Goal: Obtain resource: Download file/media

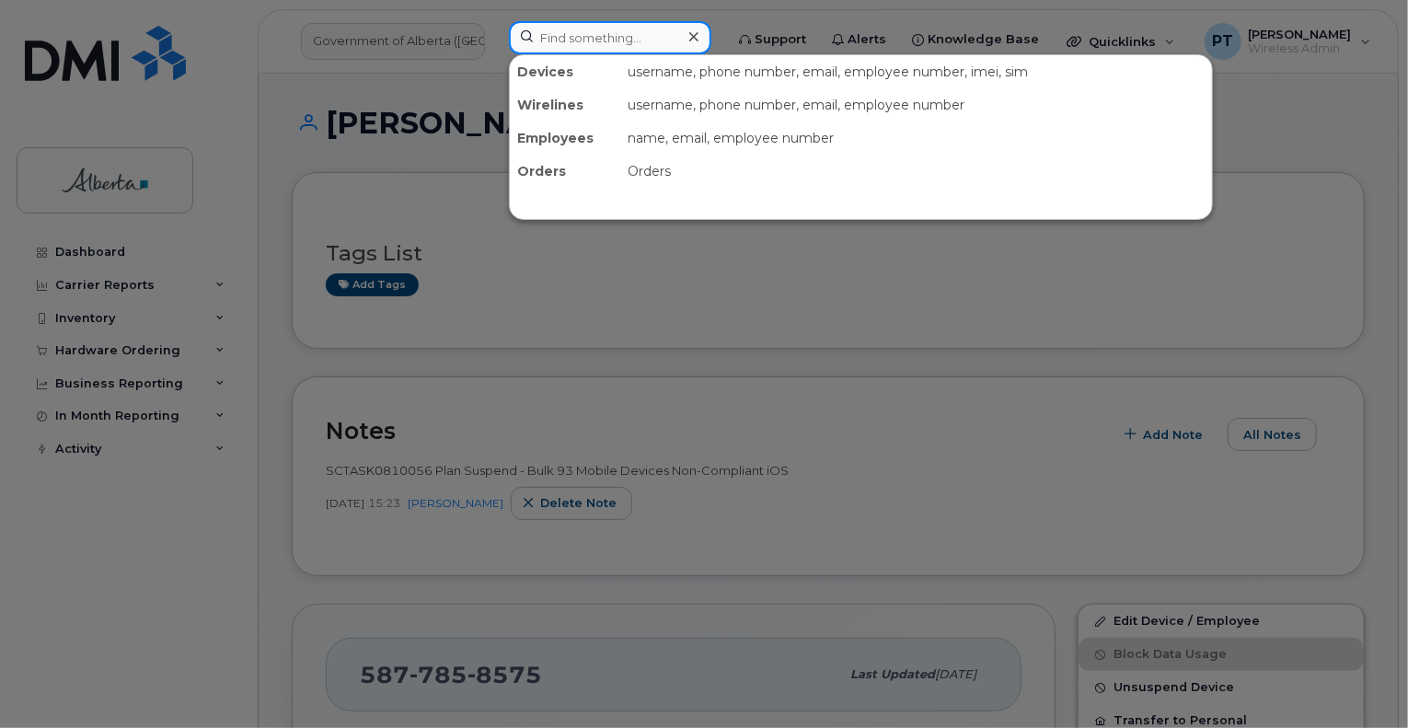
click at [598, 44] on input at bounding box center [610, 37] width 202 height 33
paste input "4036279837"
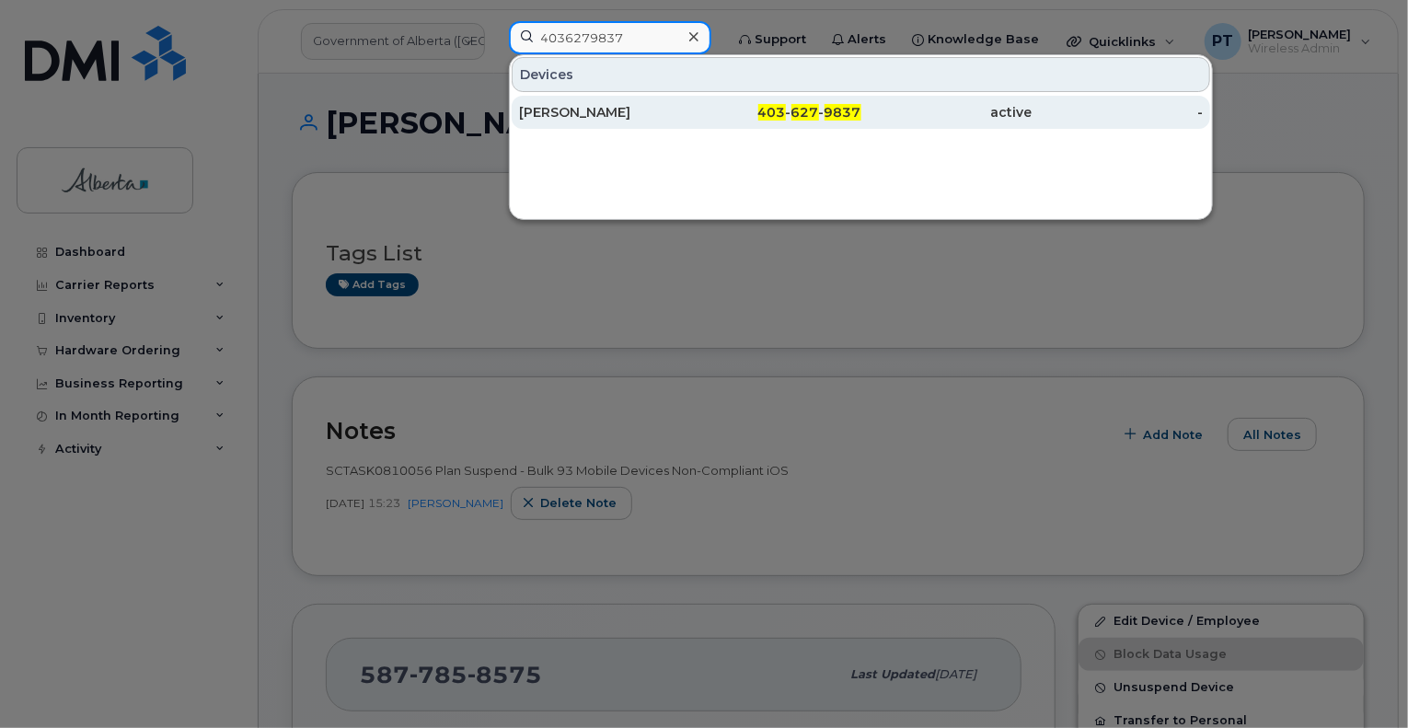
type input "4036279837"
click at [553, 111] on div "[PERSON_NAME]" at bounding box center [604, 112] width 171 height 18
click at [572, 104] on div "[PERSON_NAME]" at bounding box center [604, 112] width 171 height 18
click at [585, 103] on div "Nicole Kimmel" at bounding box center [604, 112] width 171 height 18
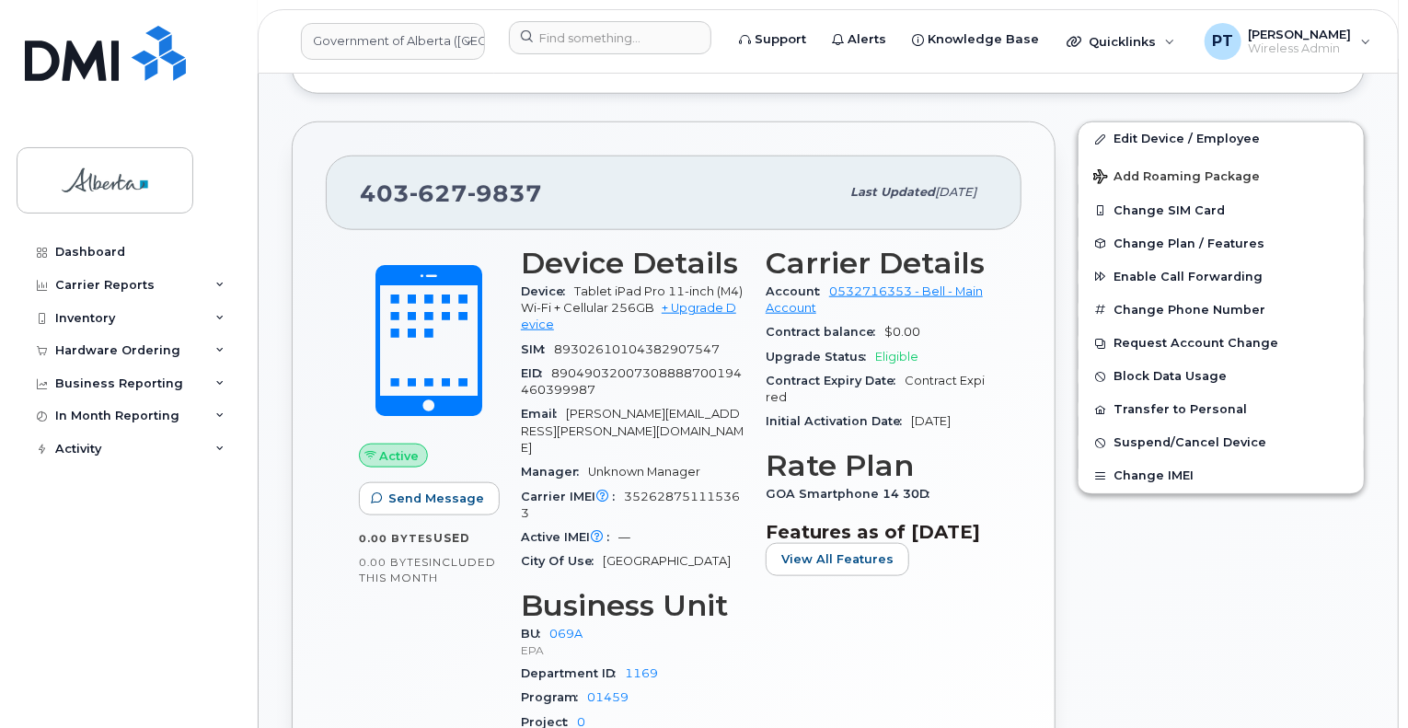
scroll to position [828, 0]
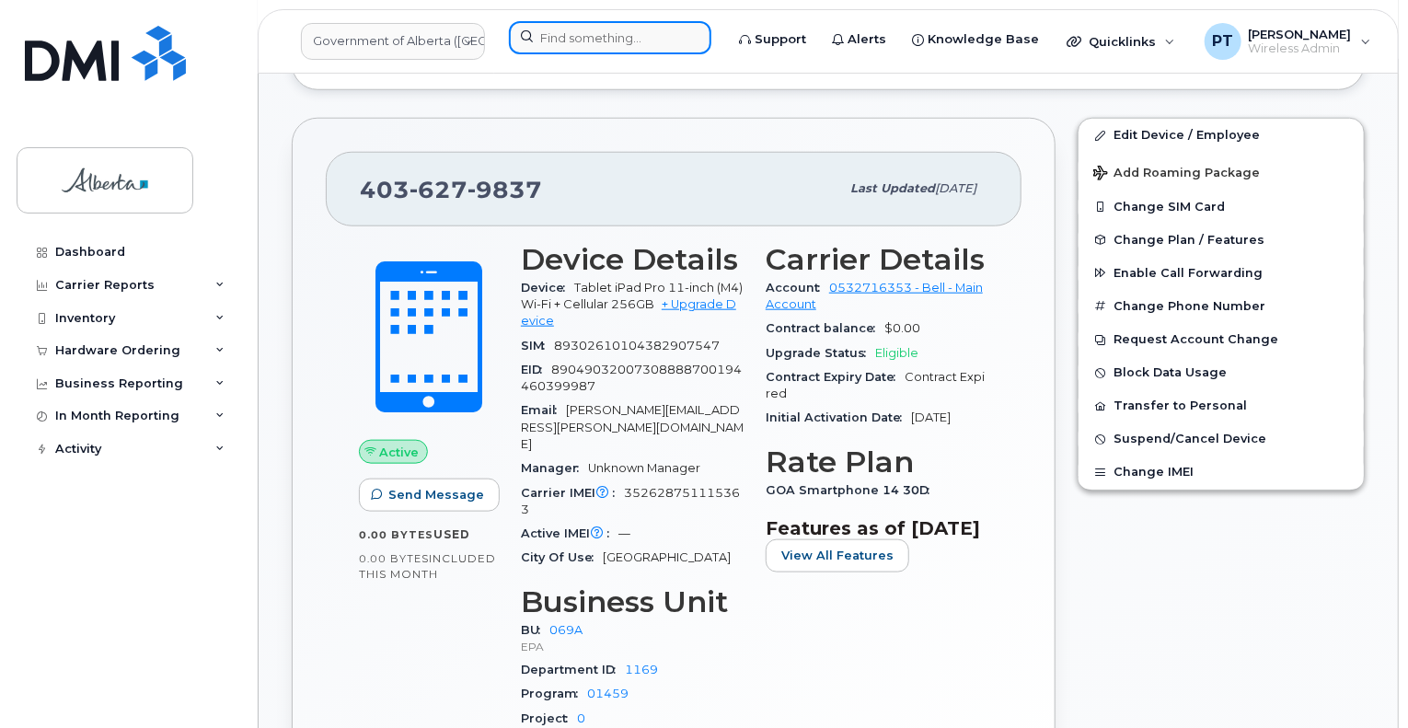
click at [578, 40] on input at bounding box center [610, 37] width 202 height 33
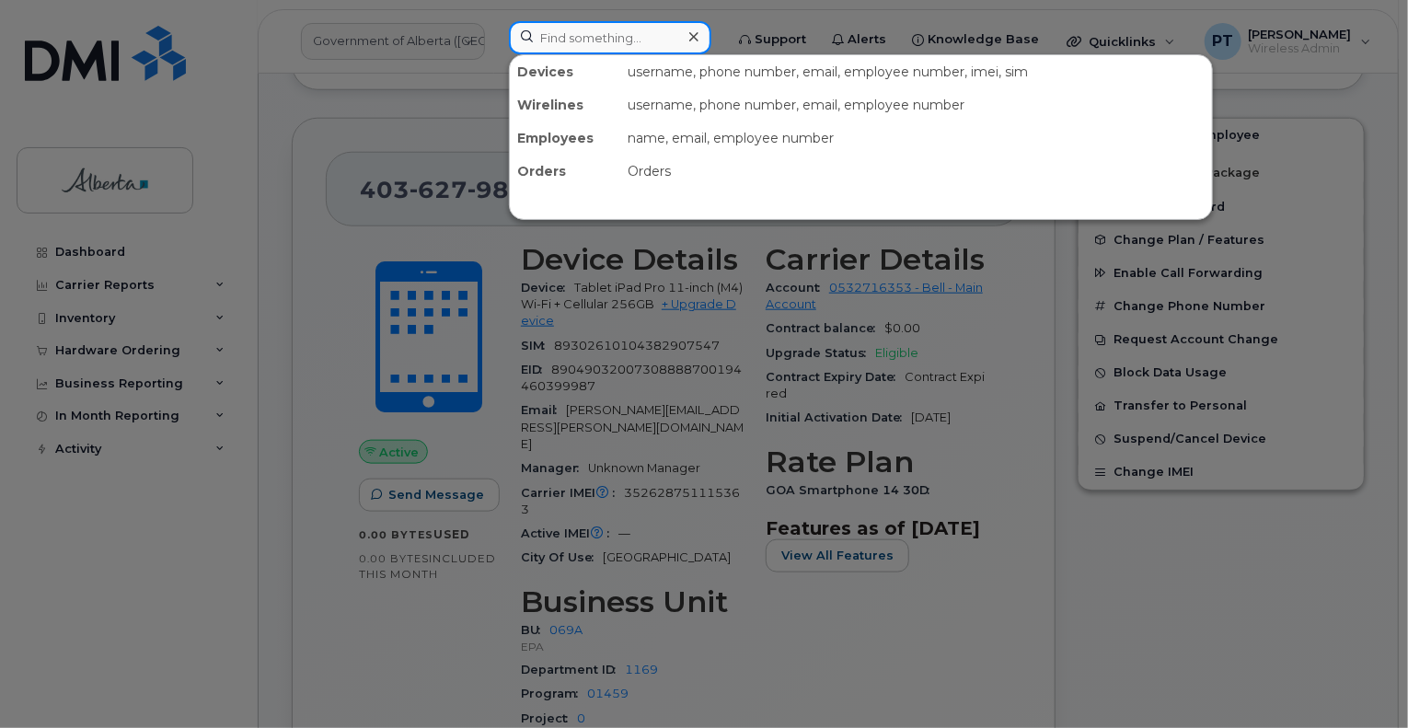
paste input "4033578429"
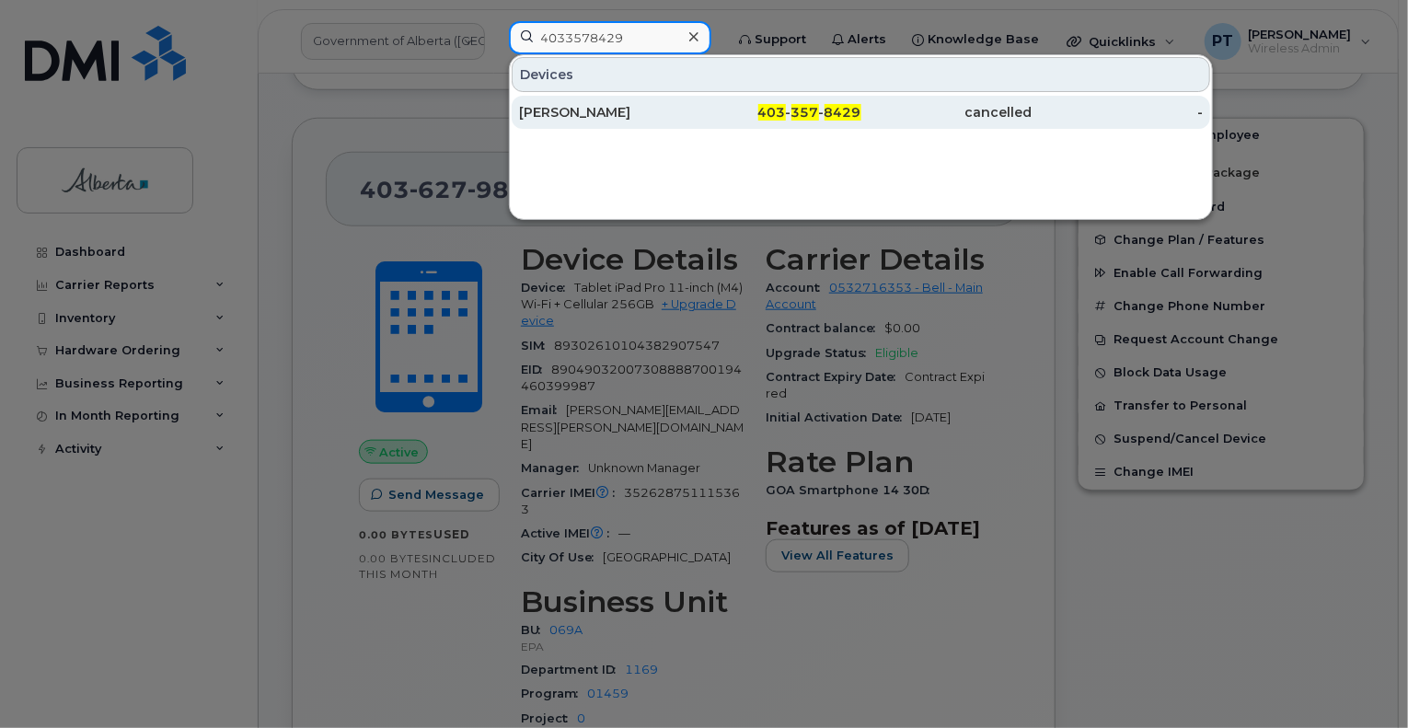
type input "4033578429"
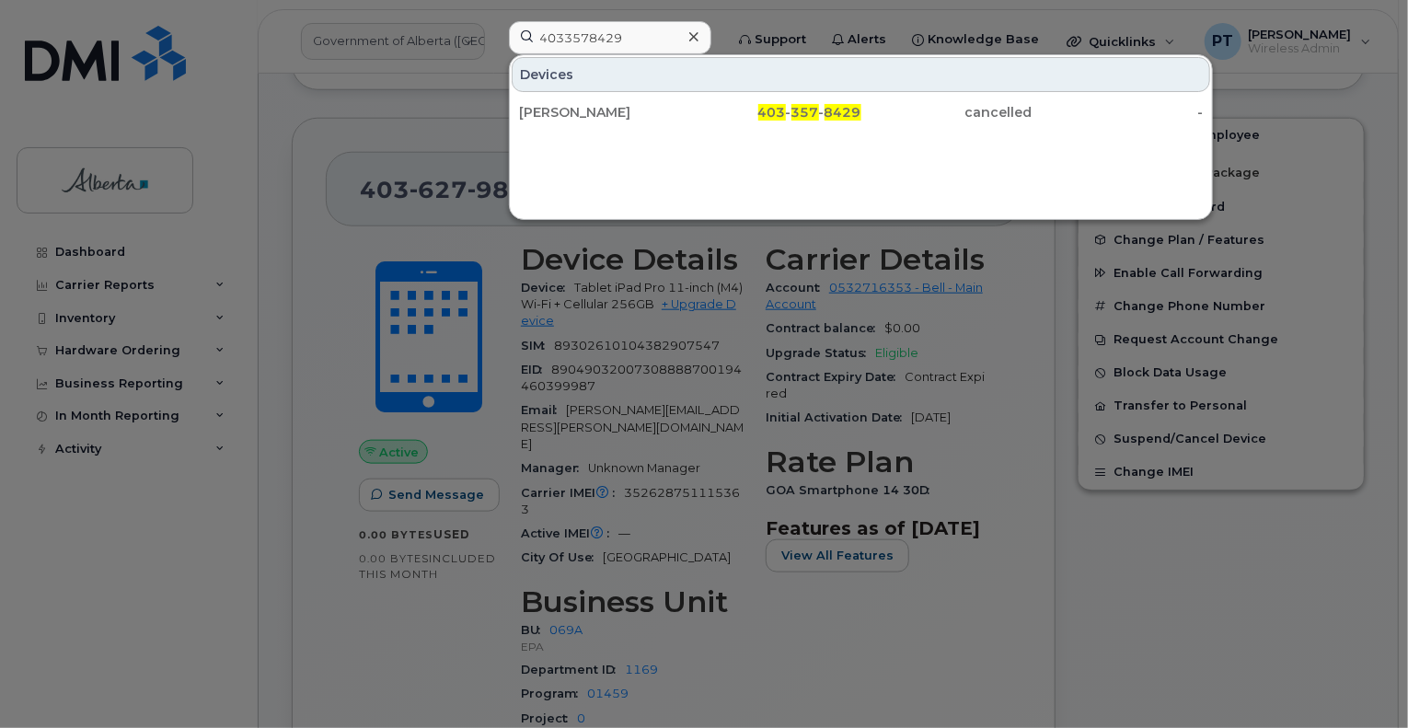
drag, startPoint x: 593, startPoint y: 111, endPoint x: 906, endPoint y: 187, distance: 321.9
click at [593, 111] on div "Peter Tomlinson" at bounding box center [604, 112] width 171 height 18
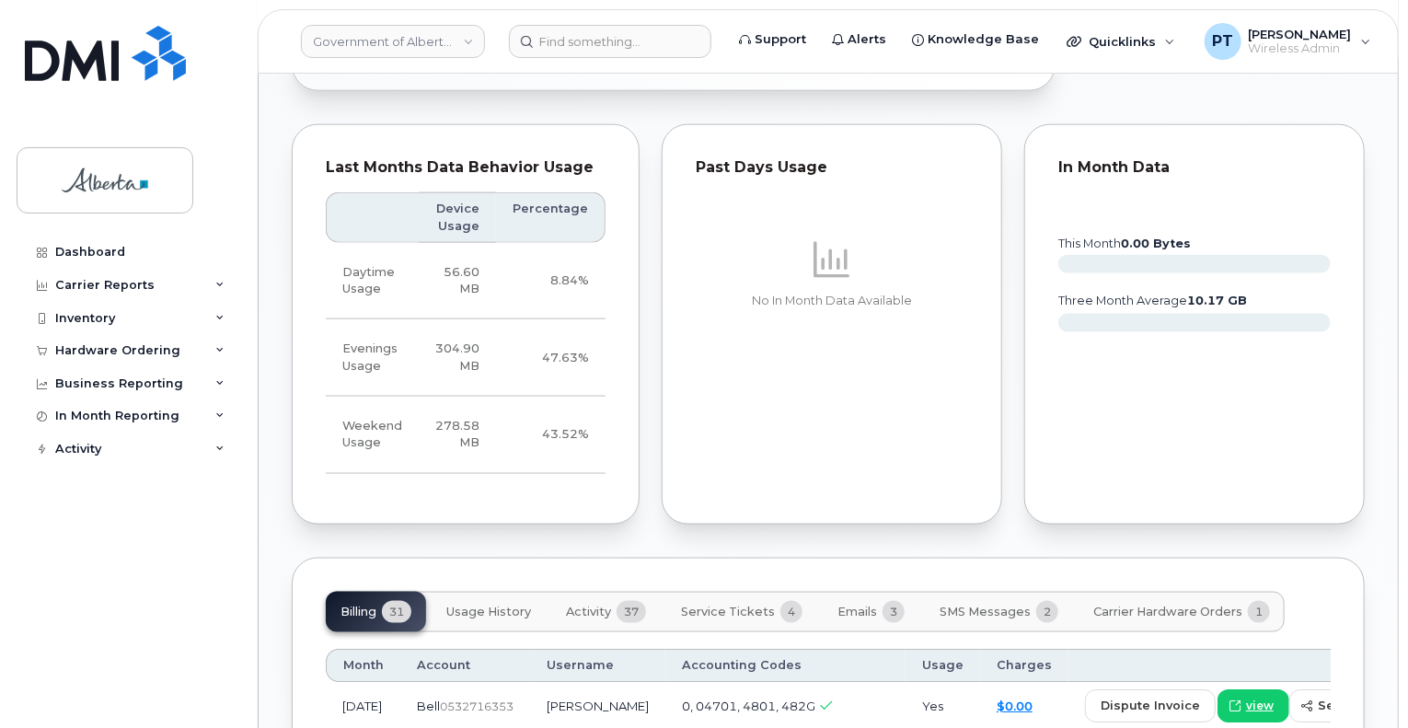
scroll to position [1381, 0]
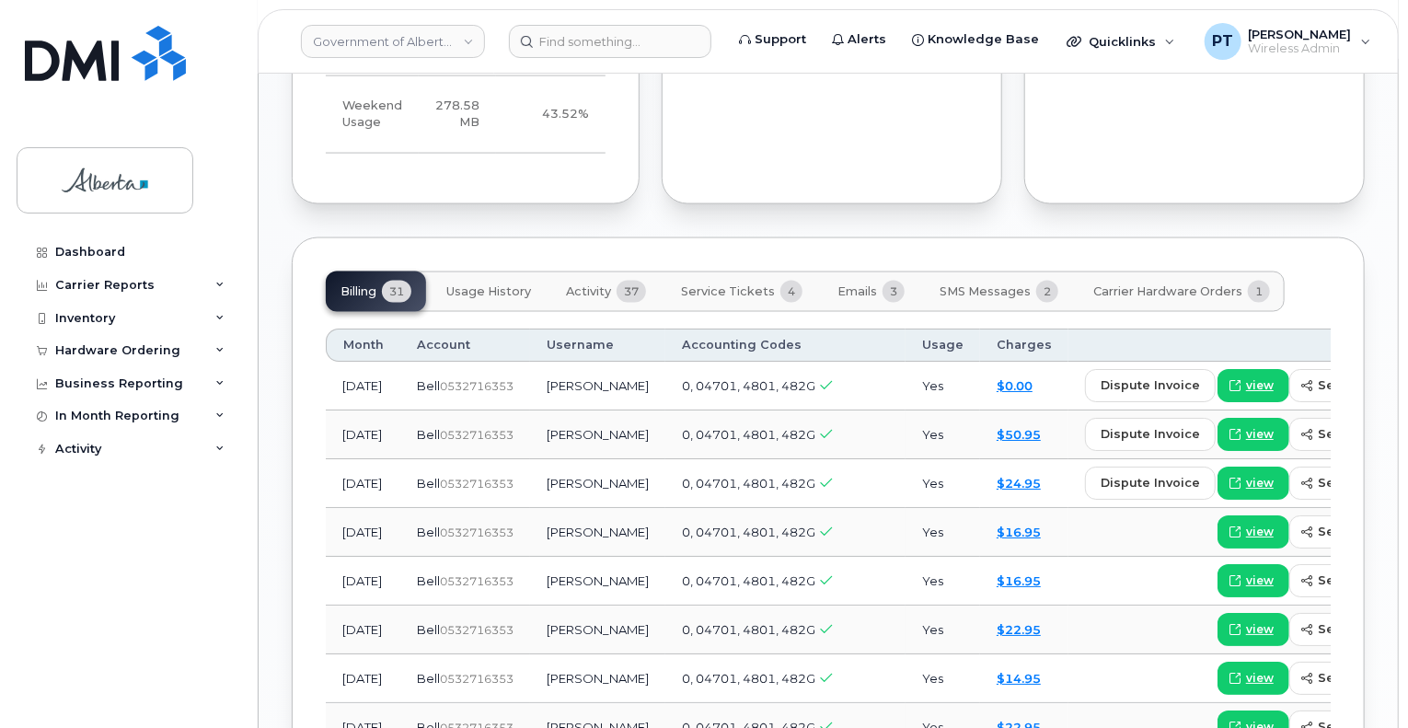
drag, startPoint x: 611, startPoint y: 276, endPoint x: 585, endPoint y: 276, distance: 25.8
click at [611, 284] on span "Activity" at bounding box center [588, 291] width 45 height 15
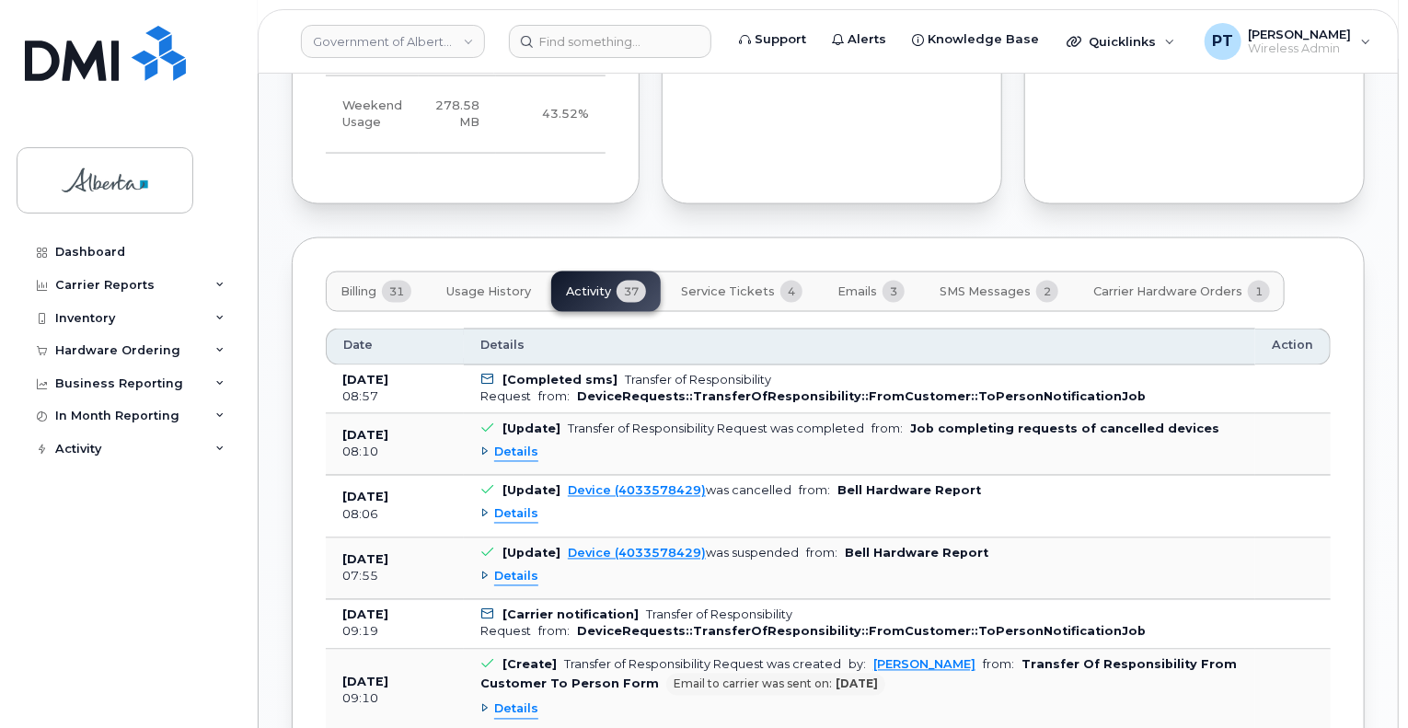
click at [515, 445] on span "Details" at bounding box center [516, 453] width 44 height 17
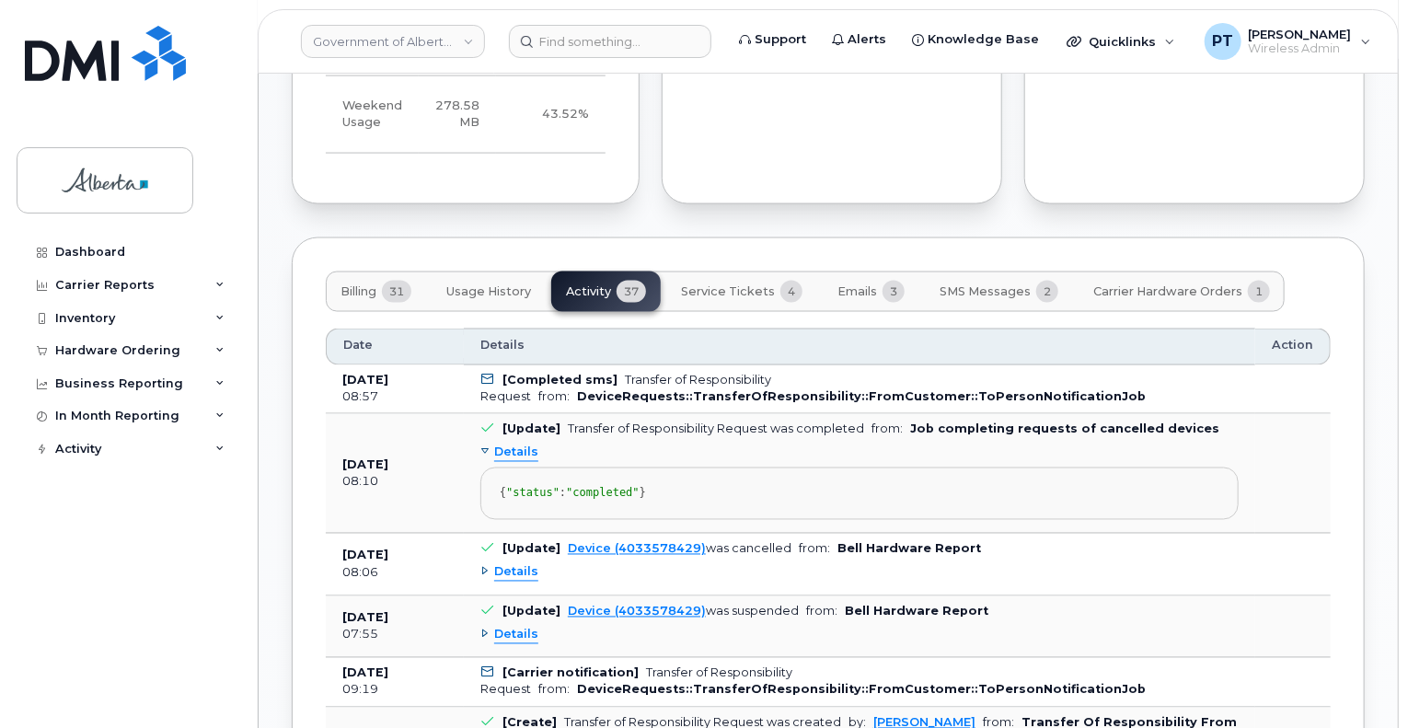
click at [494, 577] on span "Details" at bounding box center [516, 572] width 44 height 17
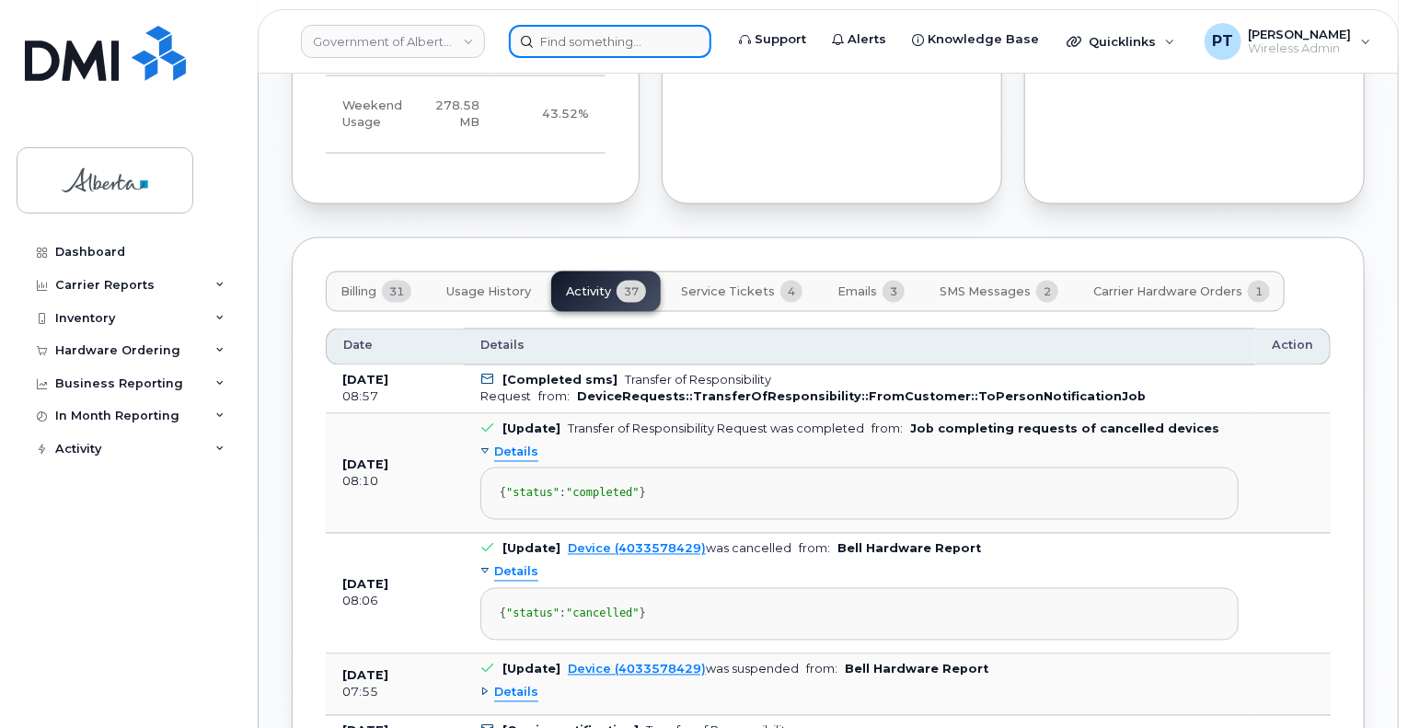
click at [591, 41] on input at bounding box center [610, 41] width 202 height 33
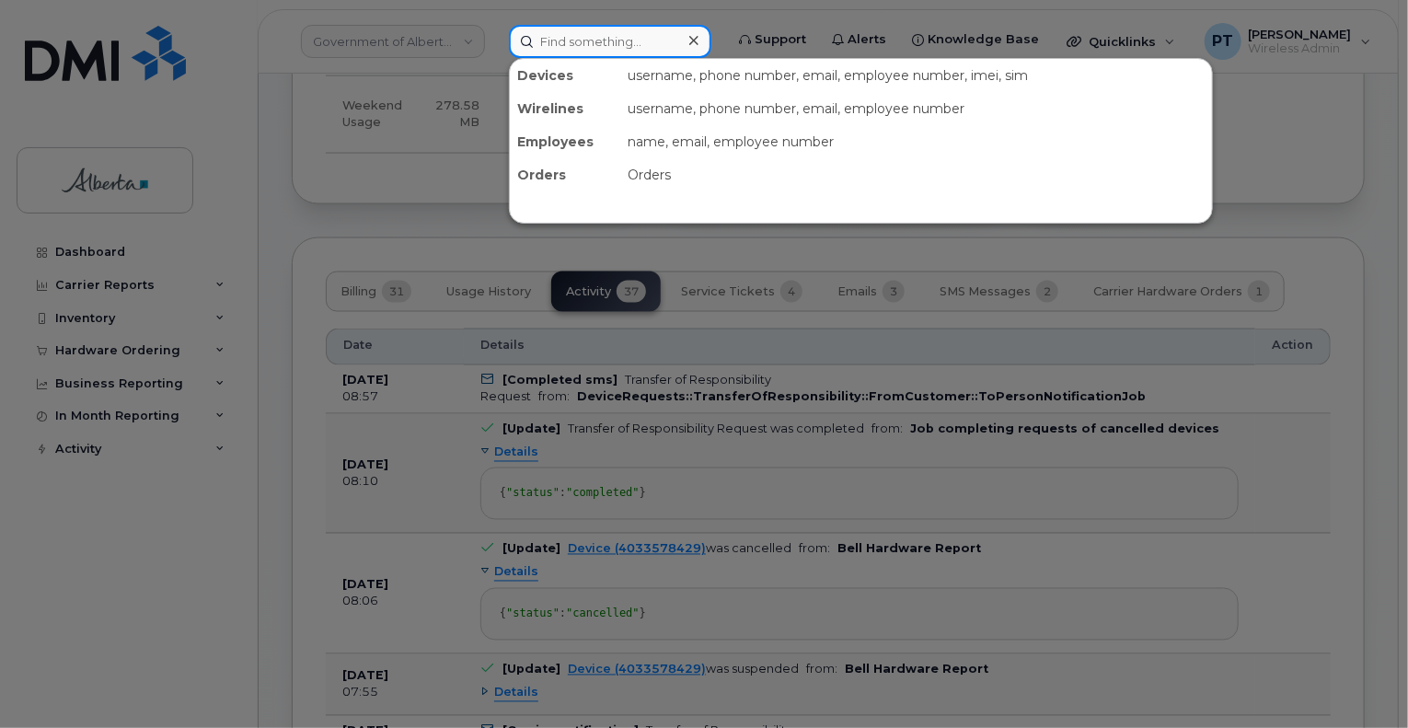
paste input "7808820216"
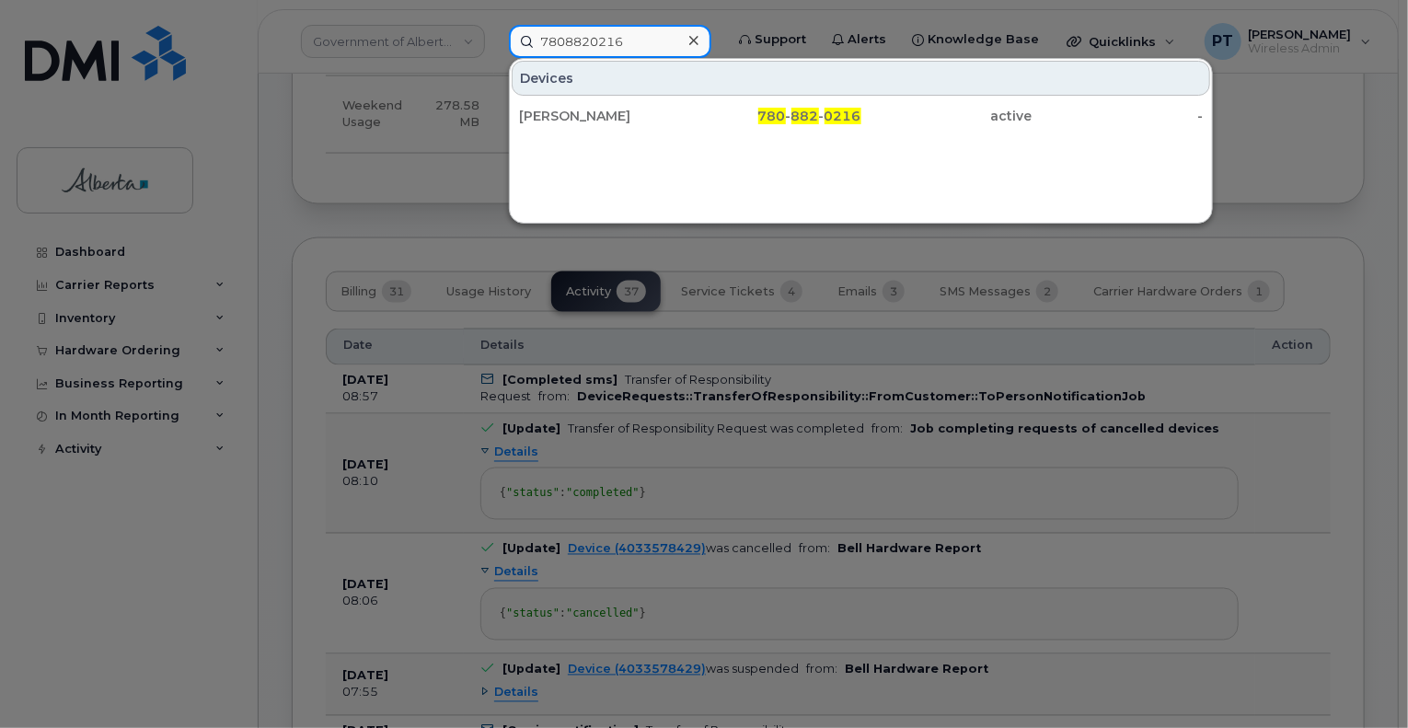
type input "7808820216"
drag, startPoint x: 574, startPoint y: 121, endPoint x: 400, endPoint y: 185, distance: 185.5
click at [574, 121] on div "Ana Navas Perez" at bounding box center [604, 116] width 171 height 18
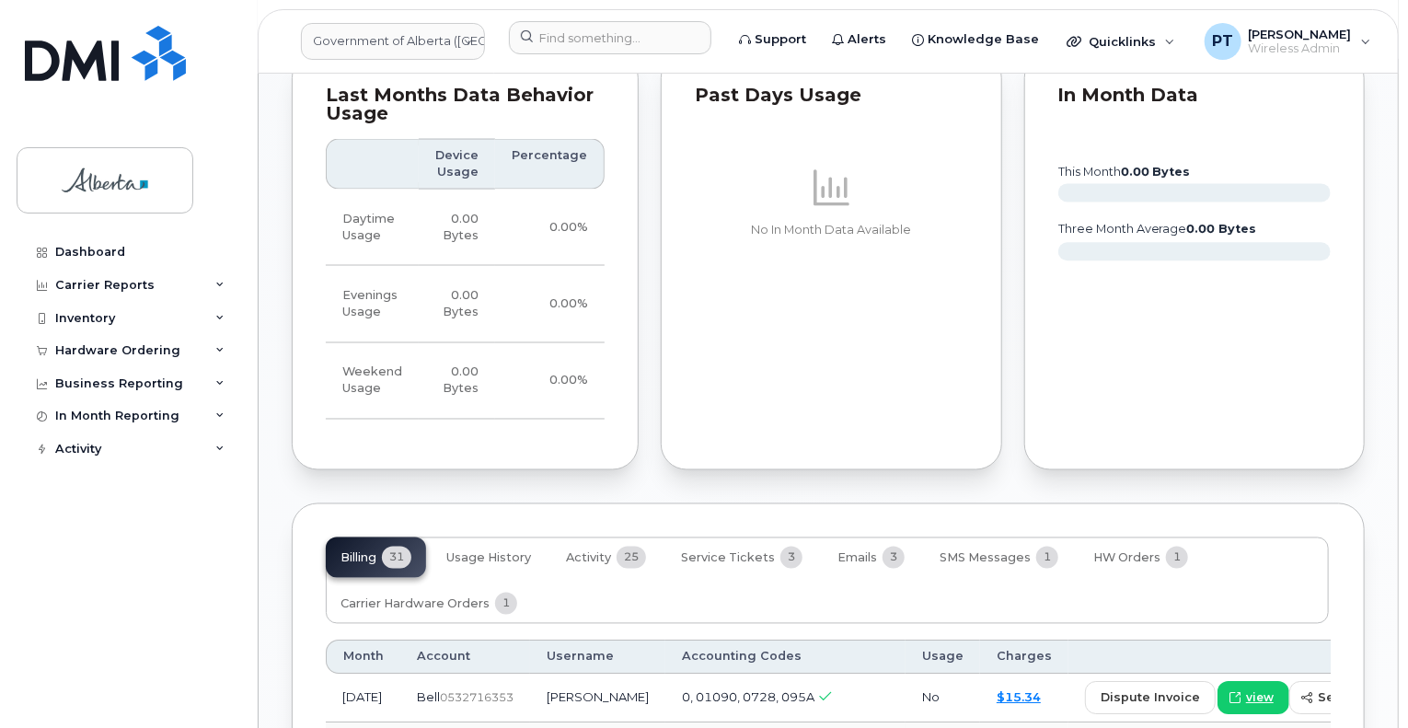
scroll to position [1473, 0]
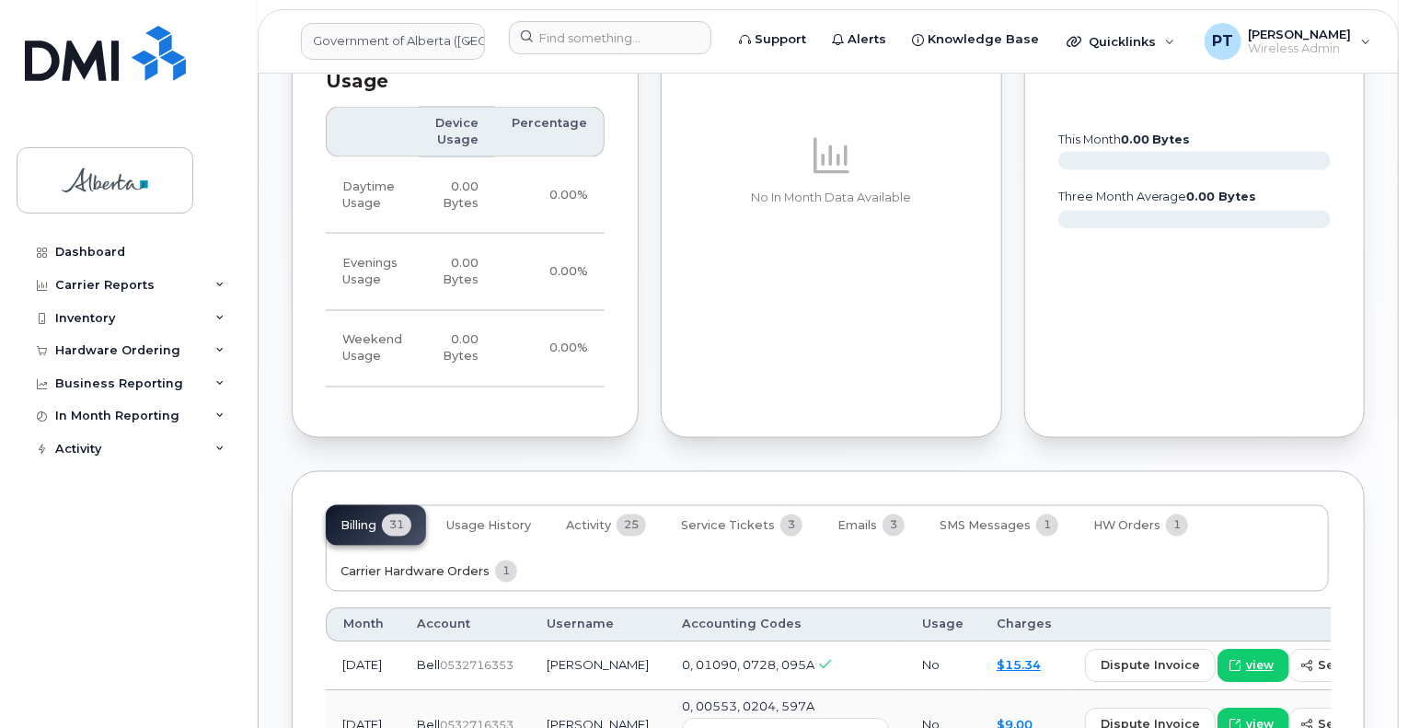
drag, startPoint x: 378, startPoint y: 551, endPoint x: 403, endPoint y: 565, distance: 28.4
click at [378, 565] on span "Carrier Hardware Orders" at bounding box center [415, 572] width 149 height 15
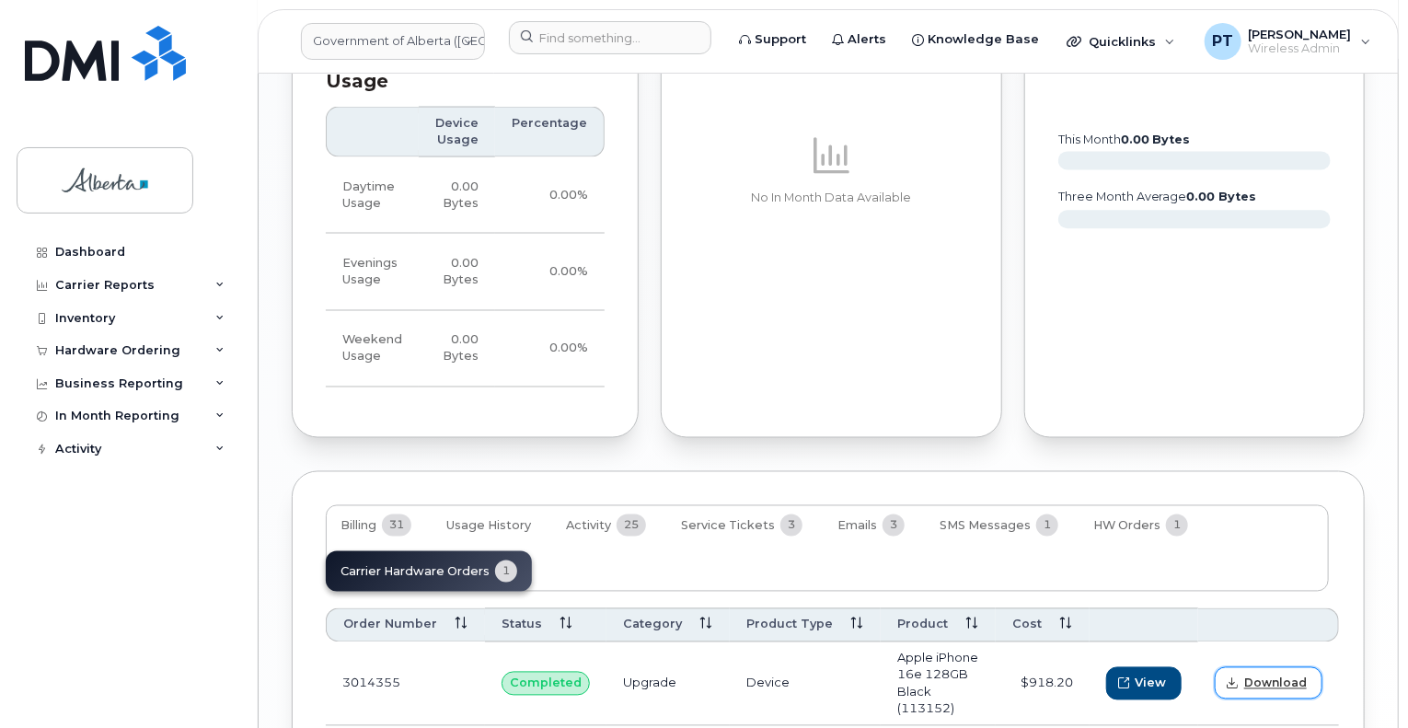
click at [1250, 676] on span "Download" at bounding box center [1275, 684] width 63 height 17
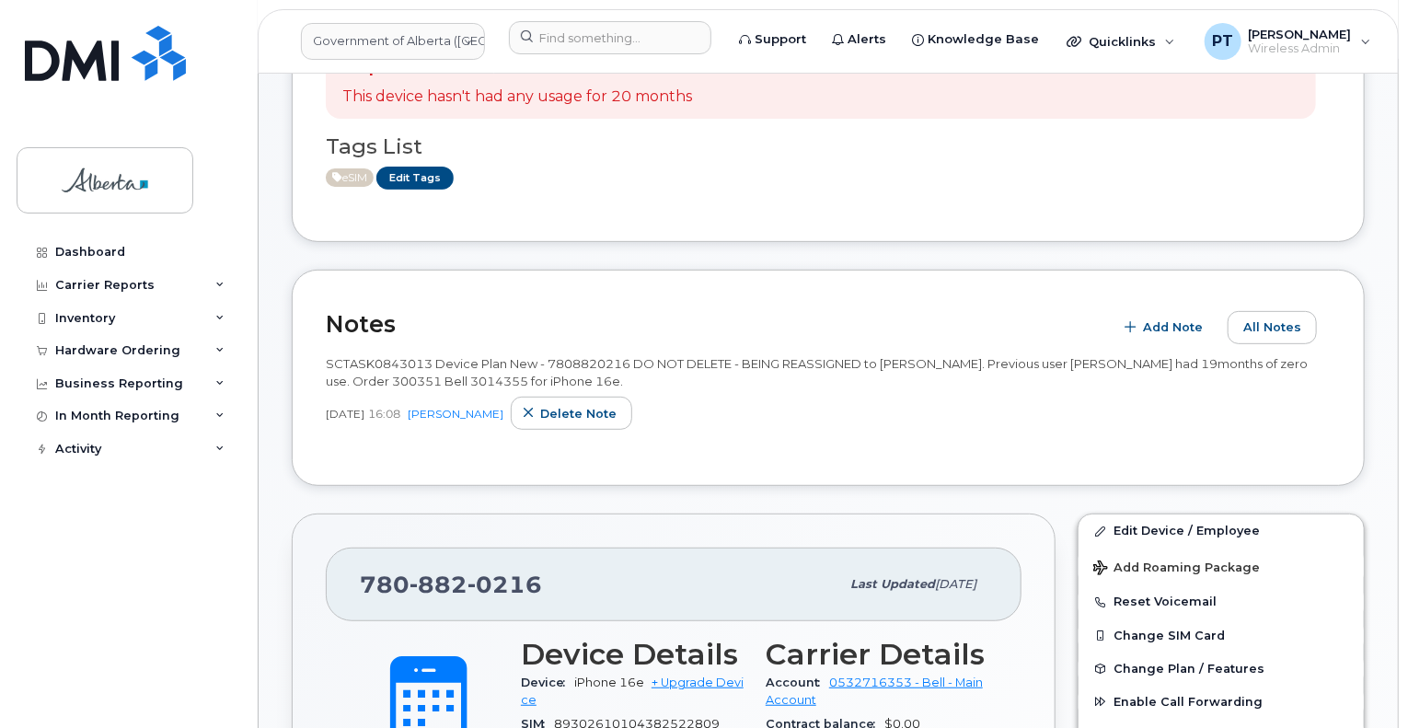
scroll to position [0, 0]
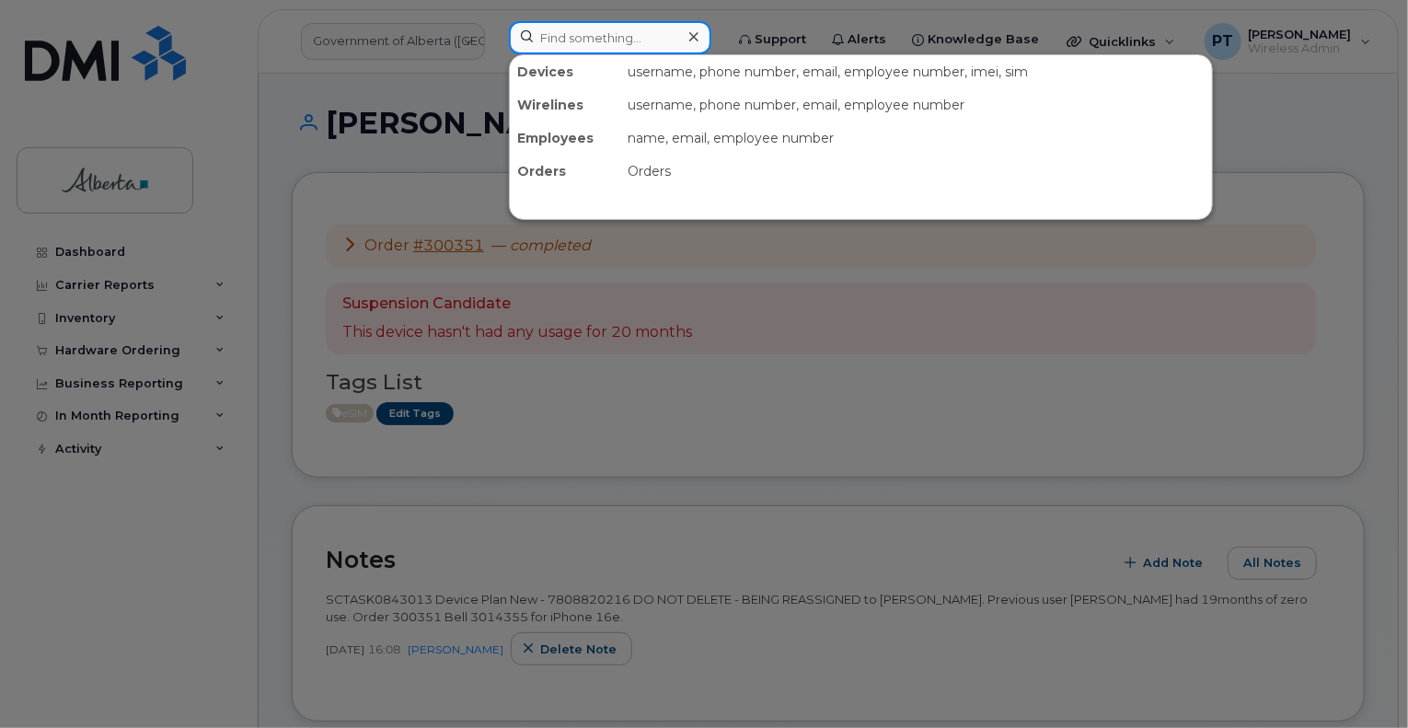
click at [604, 38] on input at bounding box center [610, 37] width 202 height 33
paste input "5875327523"
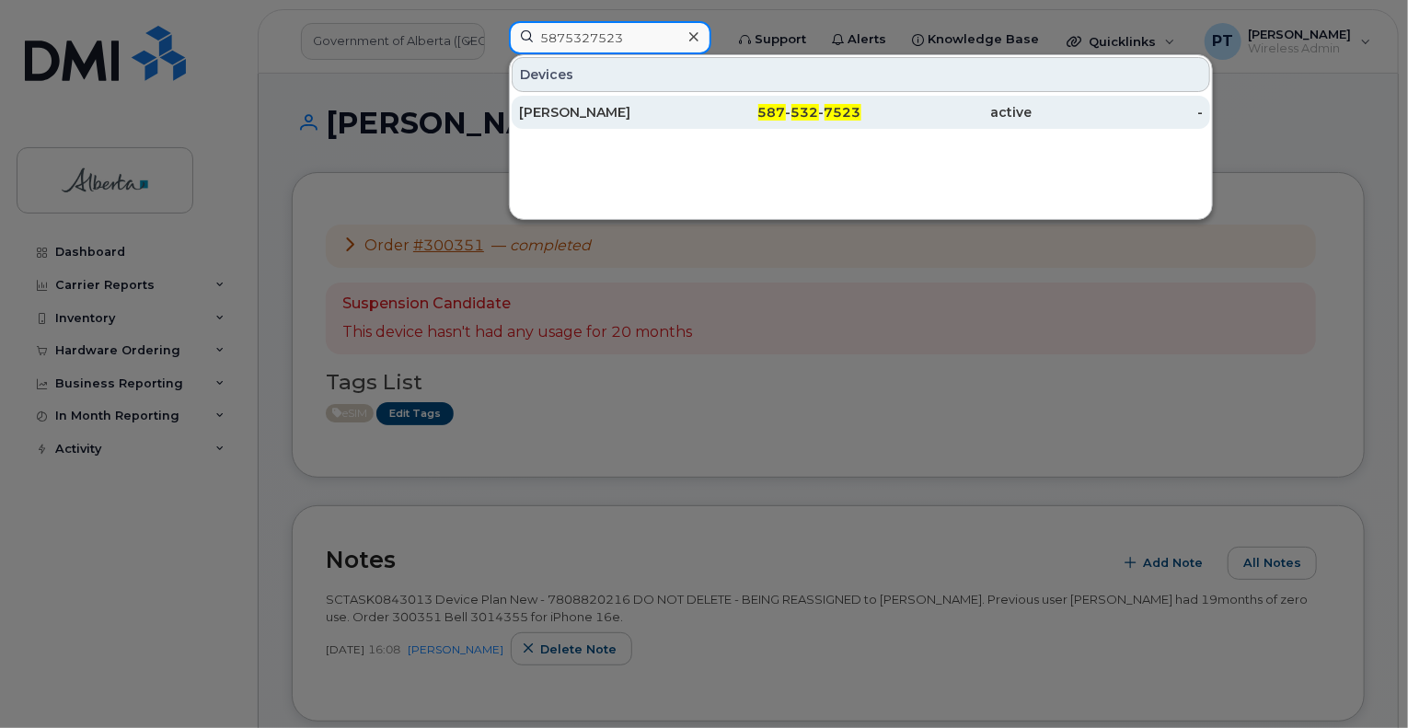
type input "5875327523"
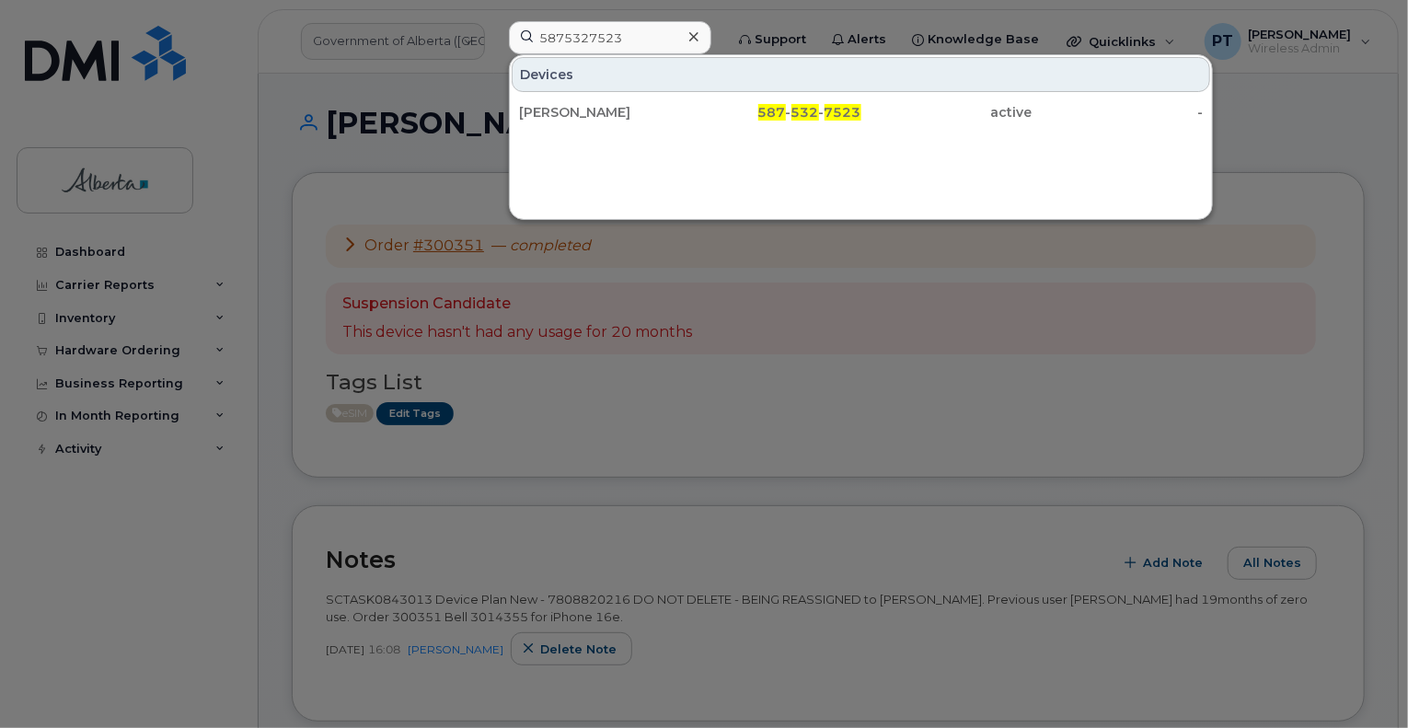
drag, startPoint x: 604, startPoint y: 111, endPoint x: 63, endPoint y: 272, distance: 564.7
click at [604, 111] on div "Hosein Kashefikaram" at bounding box center [604, 112] width 171 height 18
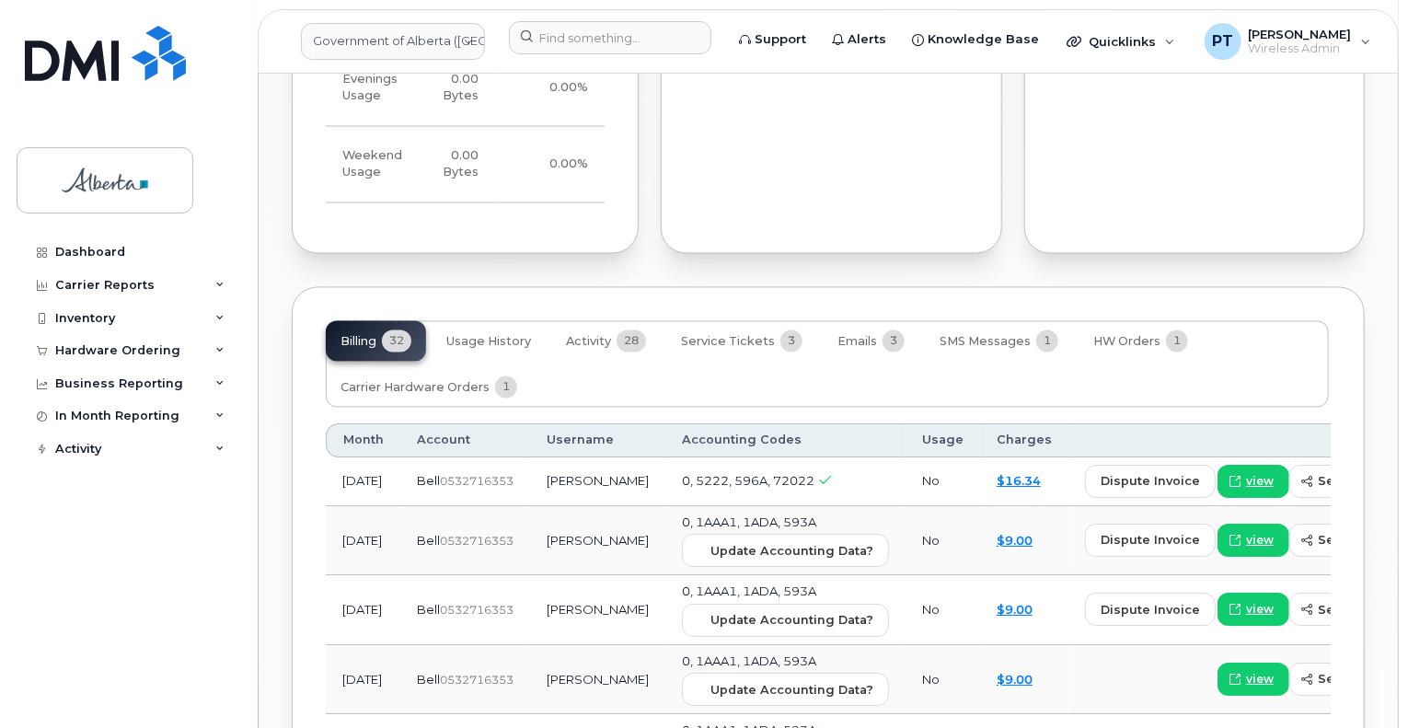
scroll to position [1933, 0]
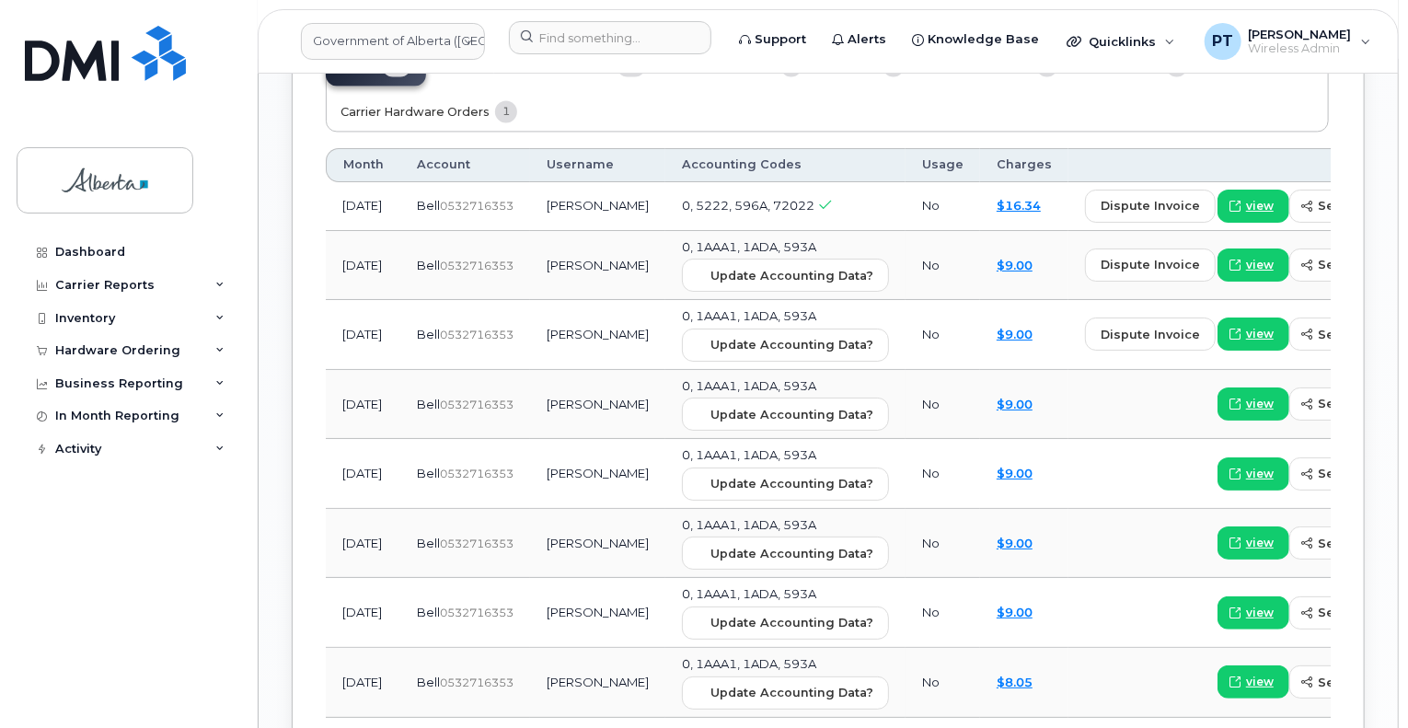
click at [401, 120] on span "Carrier Hardware Orders" at bounding box center [415, 112] width 149 height 15
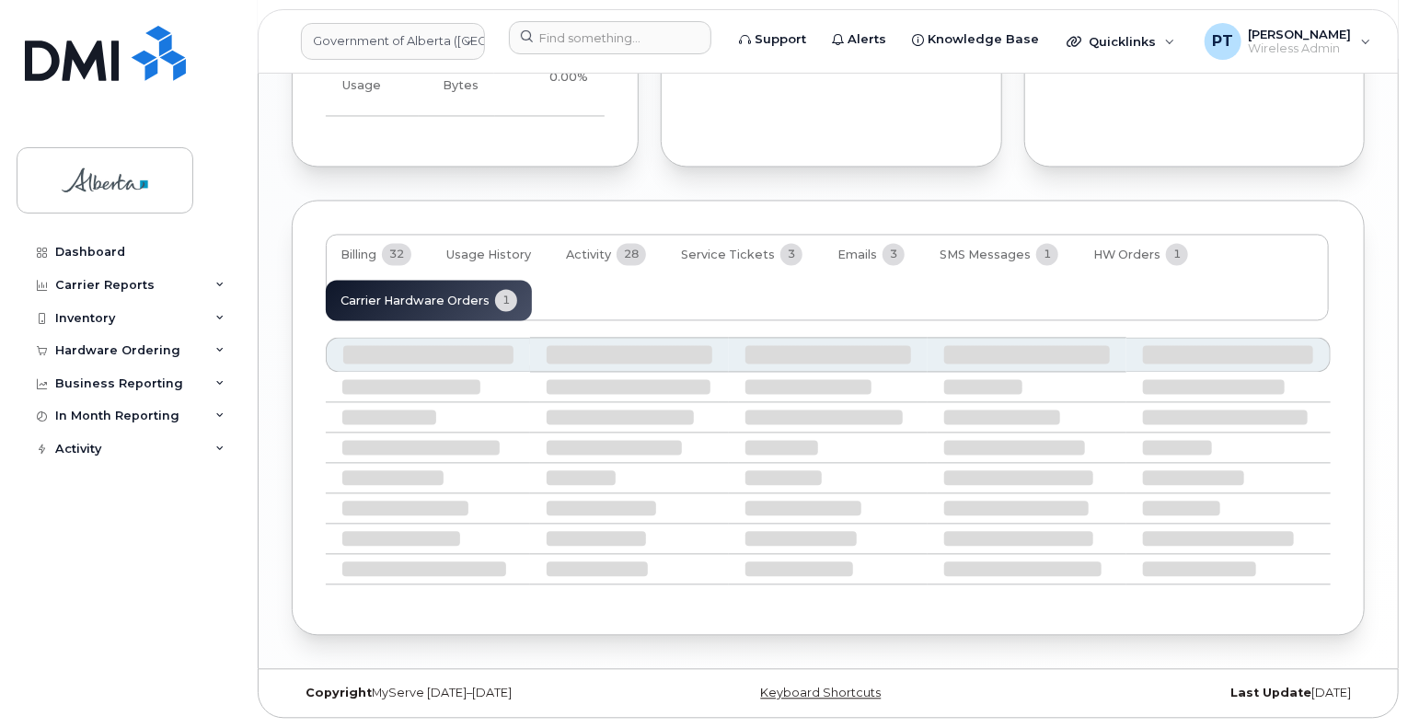
scroll to position [1609, 0]
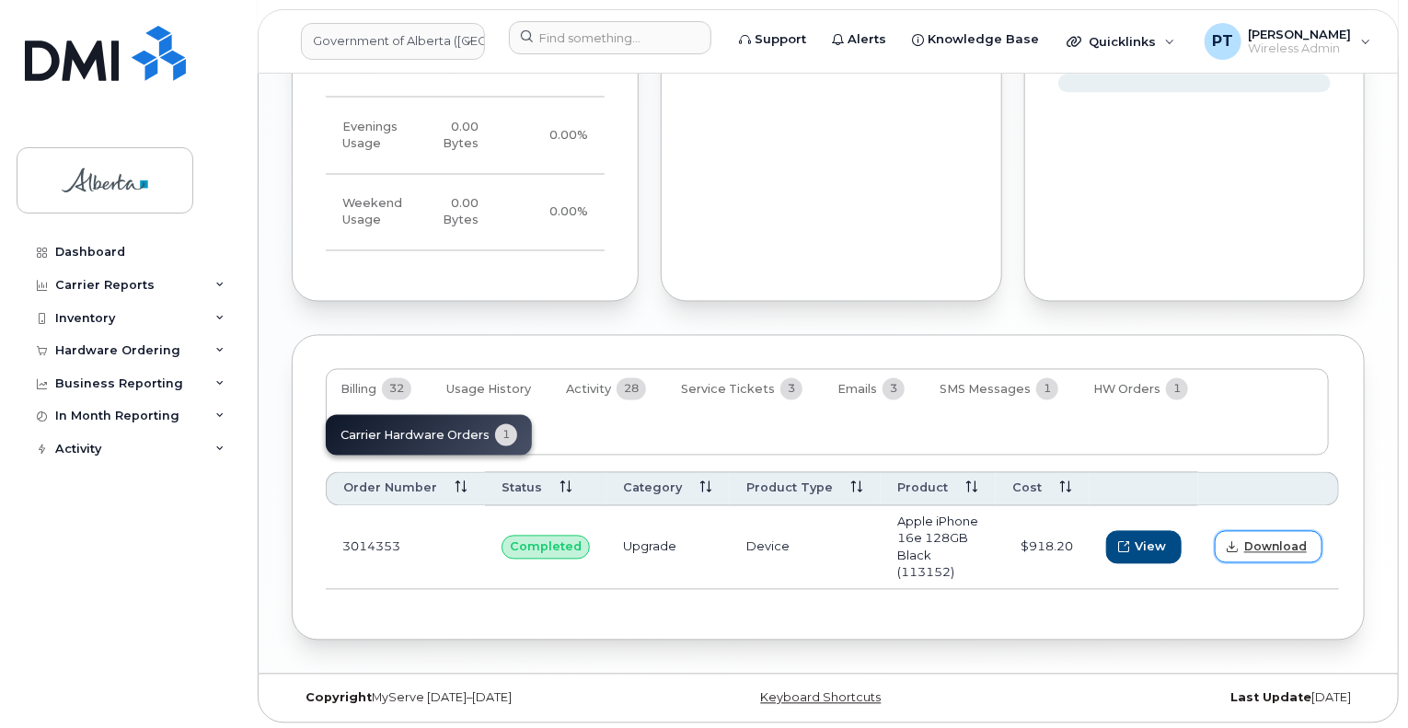
click at [1281, 554] on span "Download" at bounding box center [1275, 547] width 63 height 17
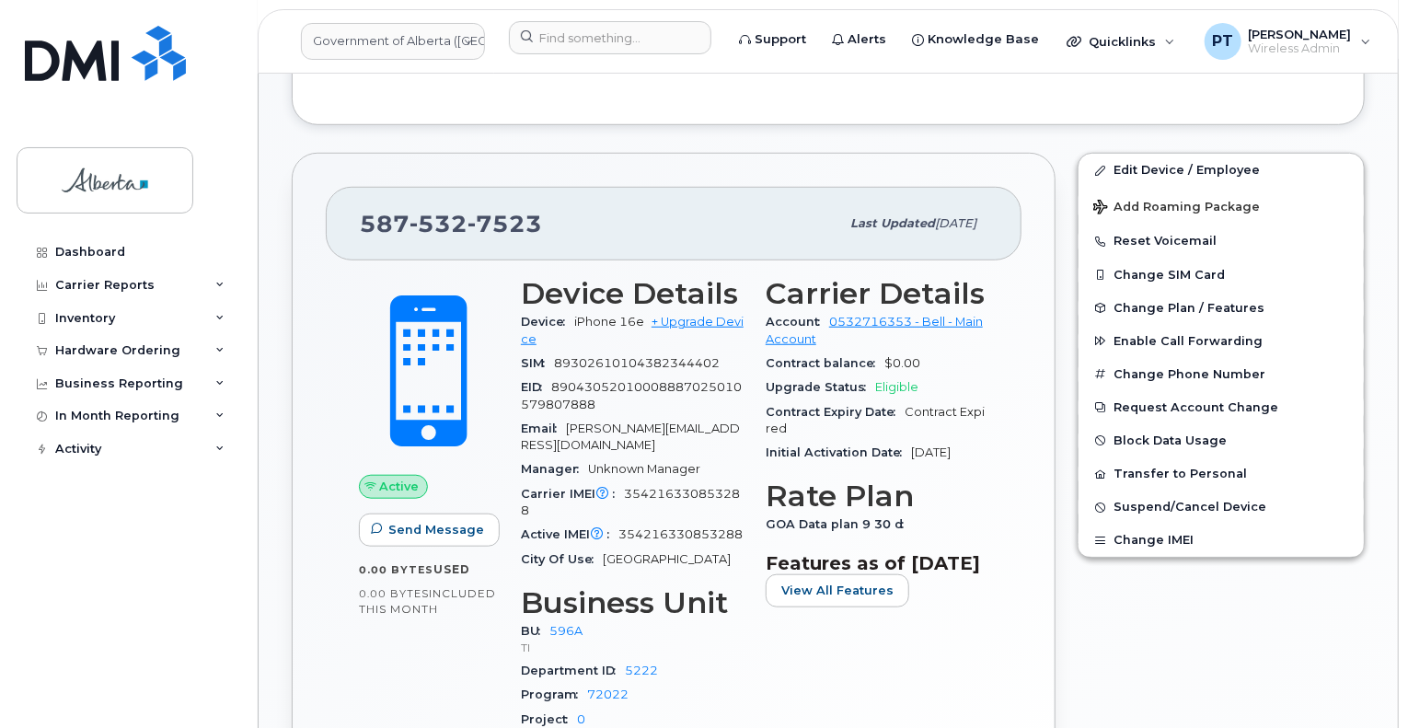
scroll to position [688, 0]
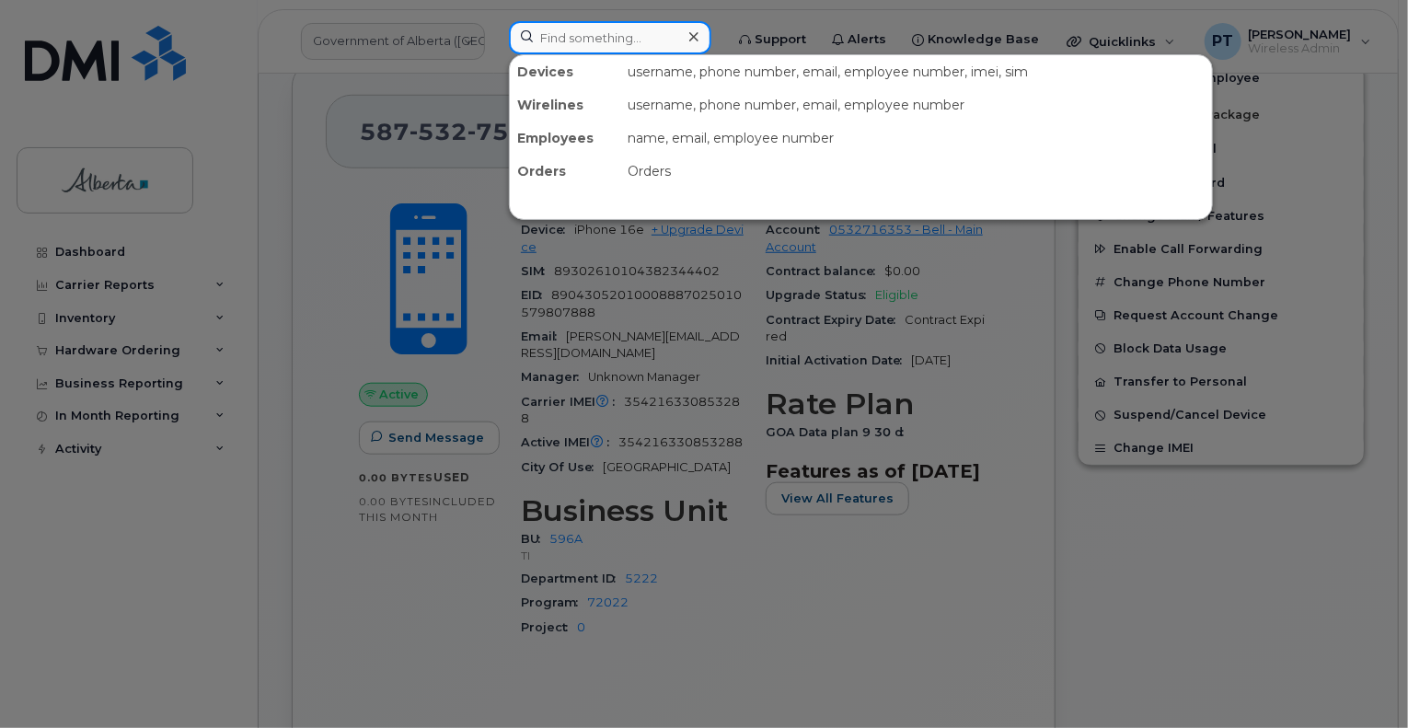
click at [585, 37] on input at bounding box center [610, 37] width 202 height 33
paste input "7802331984"
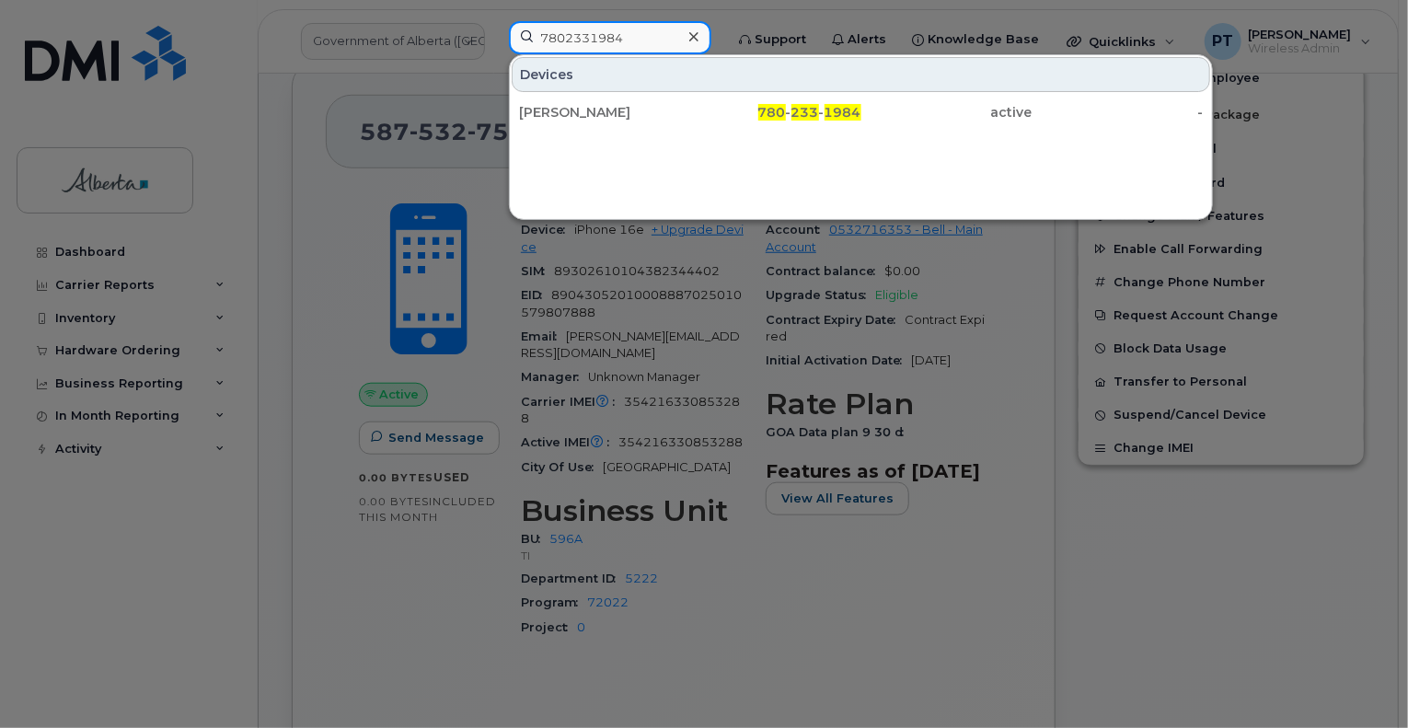
type input "7802331984"
drag, startPoint x: 583, startPoint y: 110, endPoint x: 539, endPoint y: 254, distance: 150.0
click at [583, 110] on div "[PERSON_NAME]" at bounding box center [604, 112] width 171 height 18
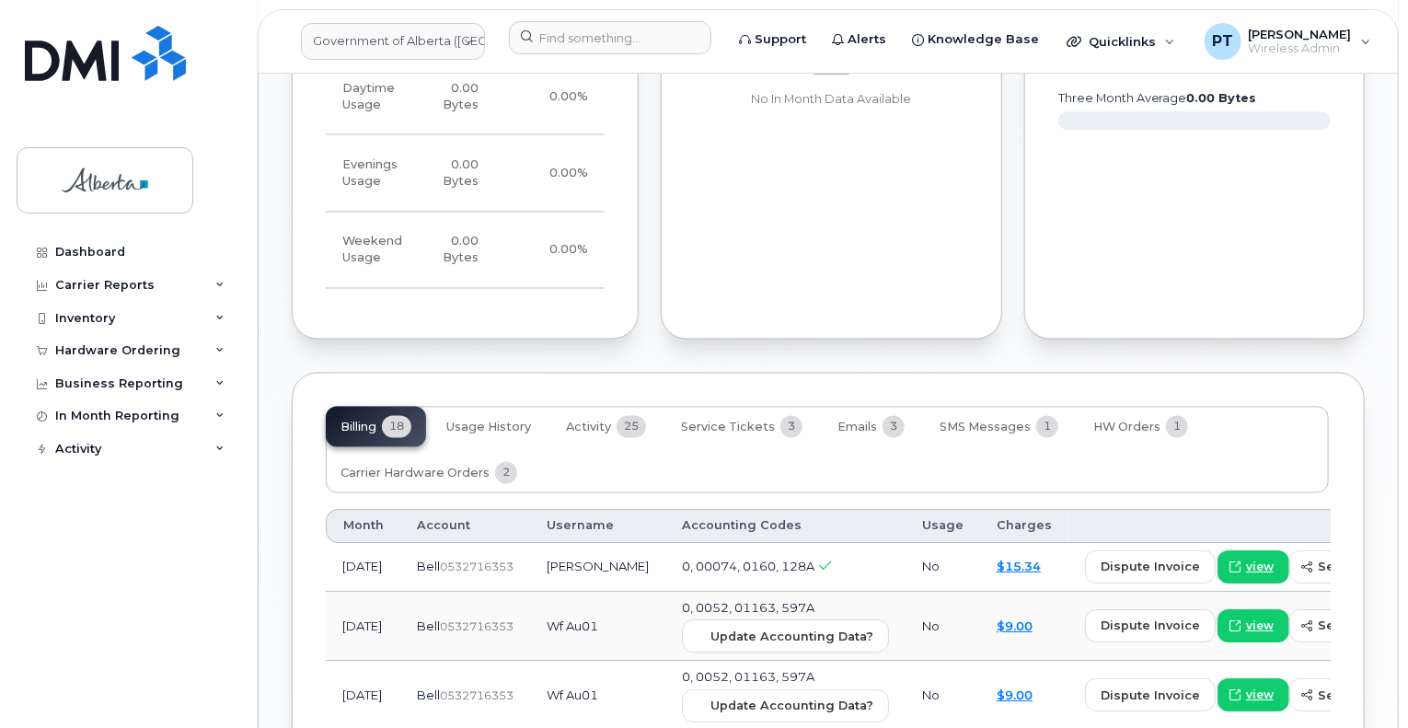
scroll to position [1749, 0]
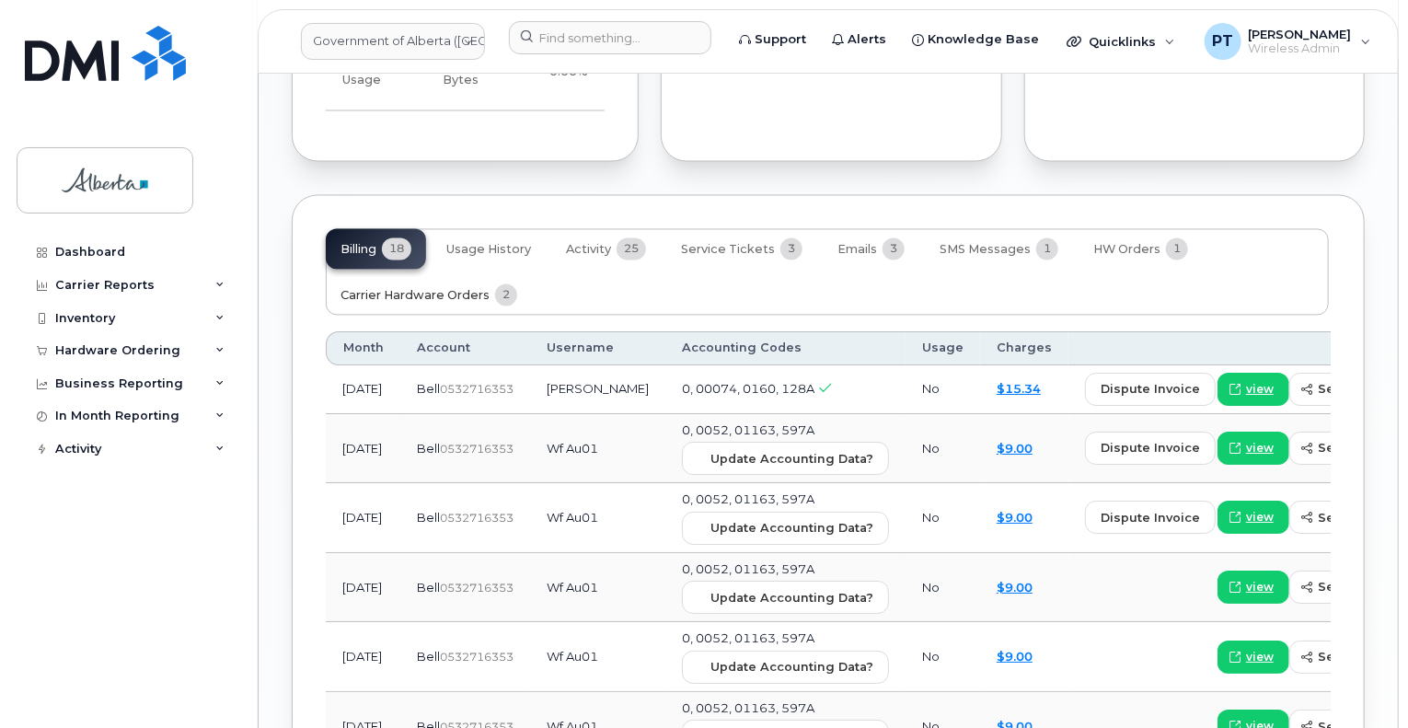
drag, startPoint x: 455, startPoint y: 283, endPoint x: 445, endPoint y: 291, distance: 12.4
click at [455, 283] on button "Carrier Hardware Orders 2" at bounding box center [429, 295] width 206 height 40
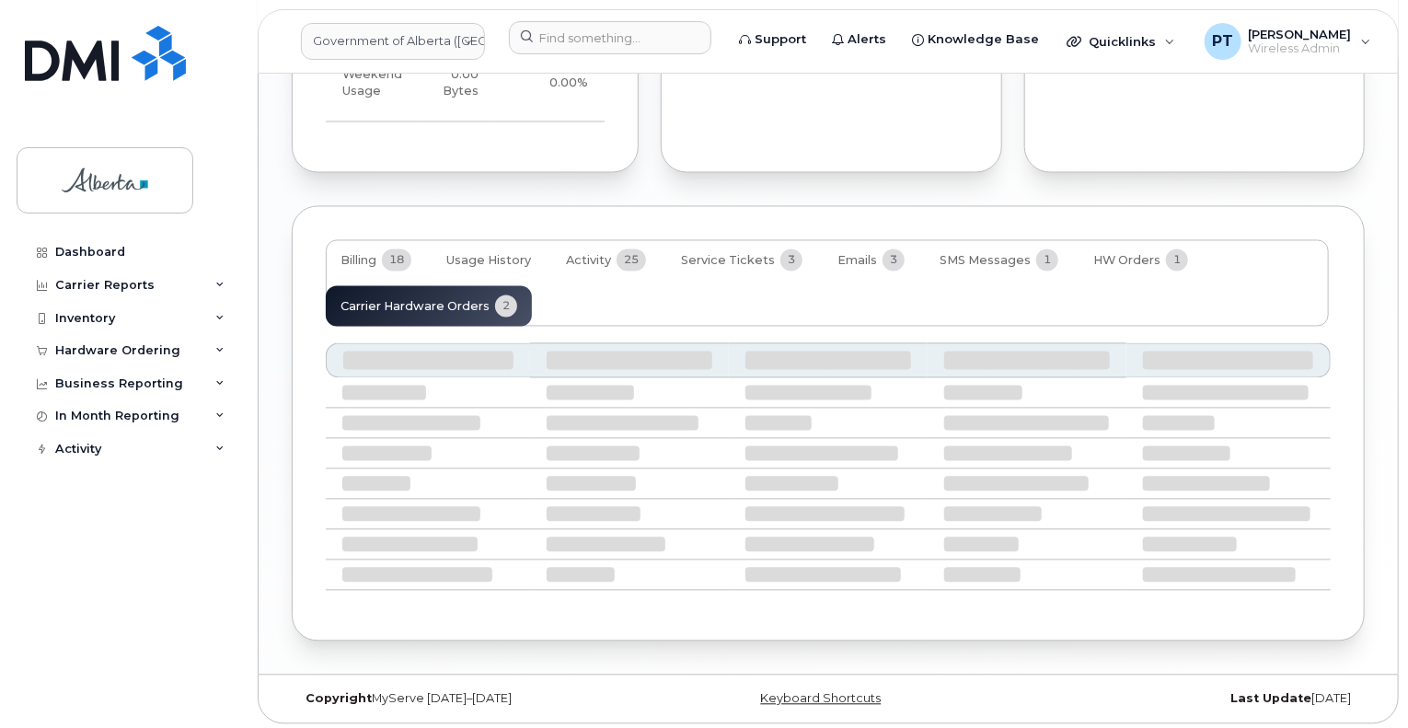
scroll to position [1660, 0]
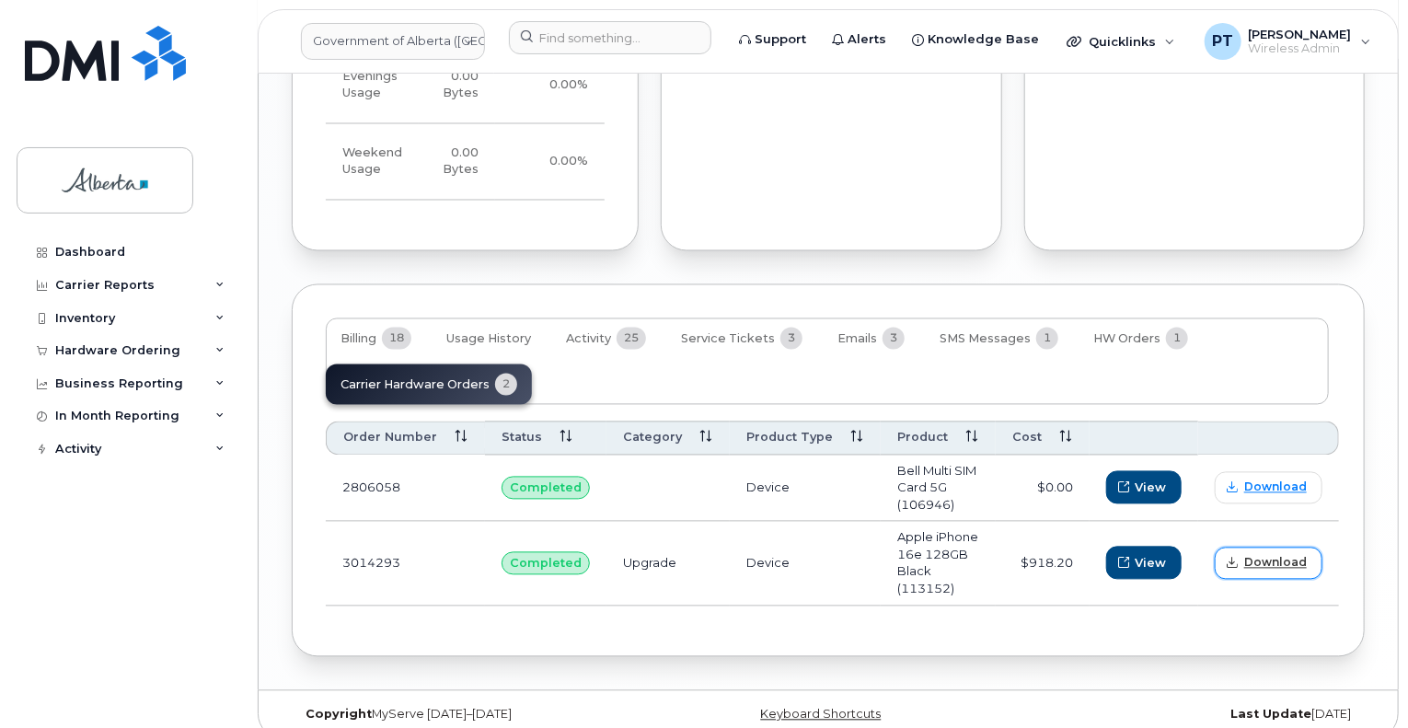
click at [1252, 555] on span "Download" at bounding box center [1275, 563] width 63 height 17
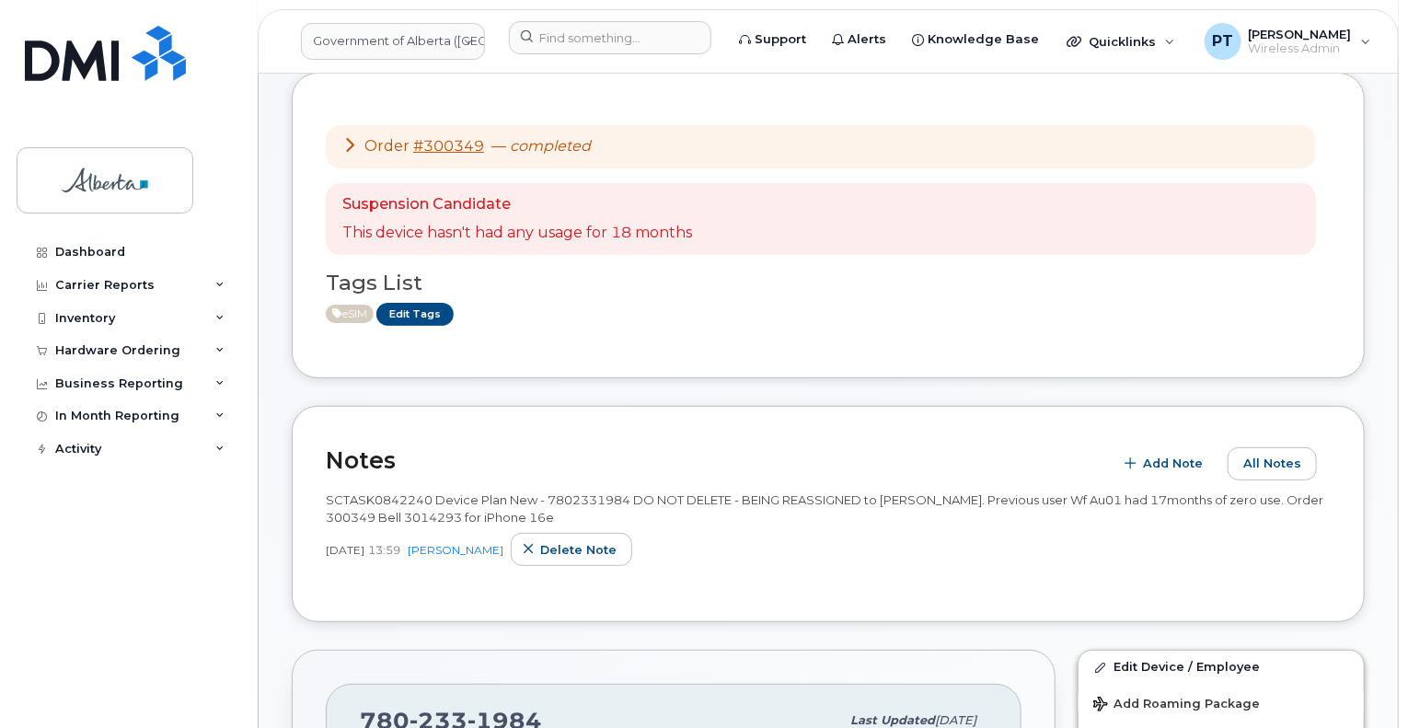
scroll to position [95, 0]
